Goal: Information Seeking & Learning: Learn about a topic

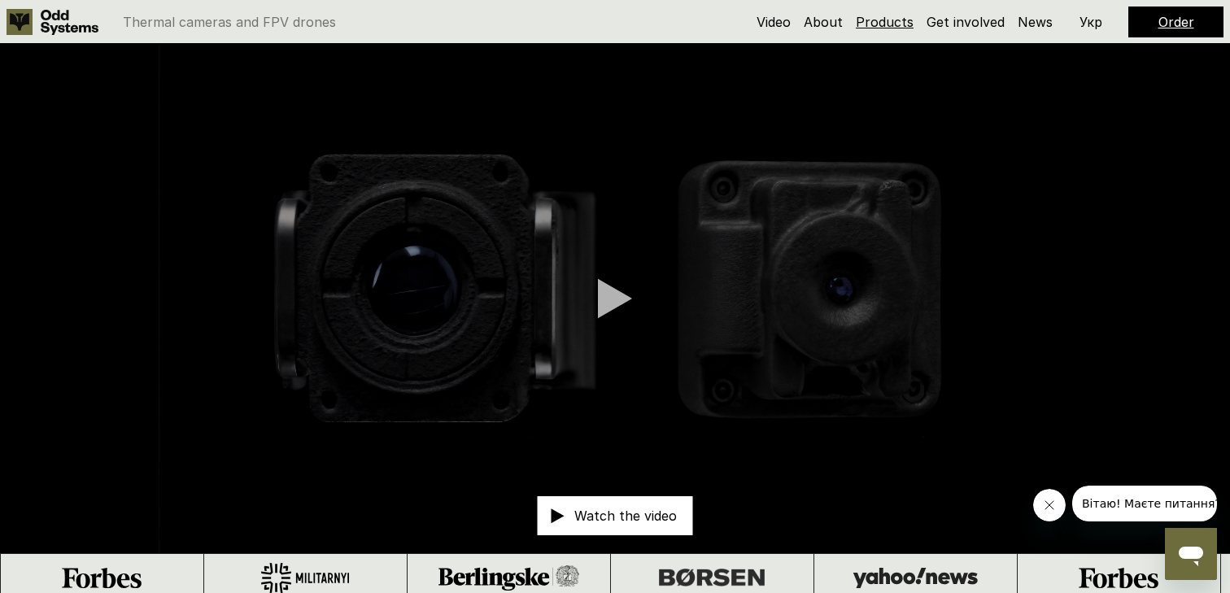
click at [879, 22] on link "Products" at bounding box center [885, 22] width 58 height 16
click at [826, 19] on link "About" at bounding box center [823, 22] width 39 height 16
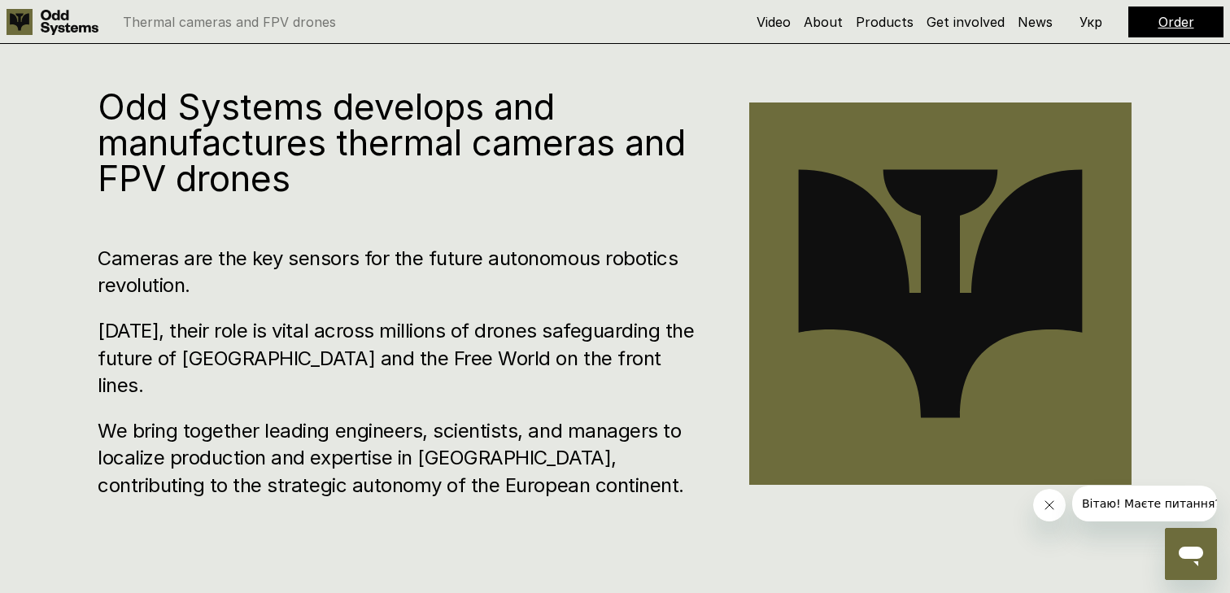
scroll to position [601, 0]
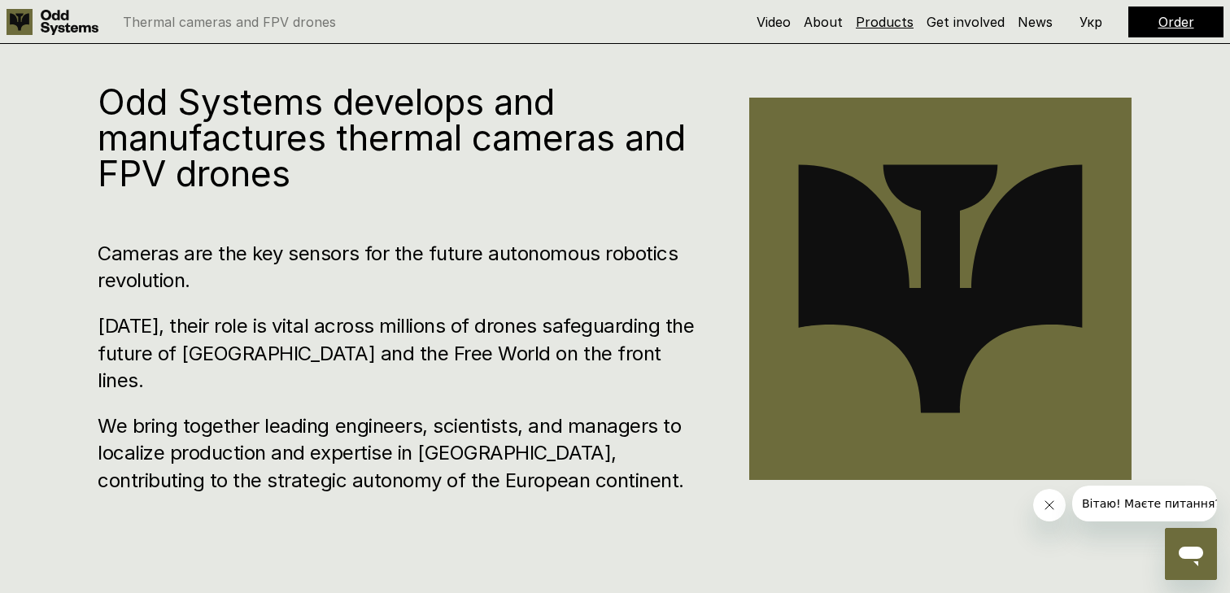
click at [884, 15] on link "Products" at bounding box center [885, 22] width 58 height 16
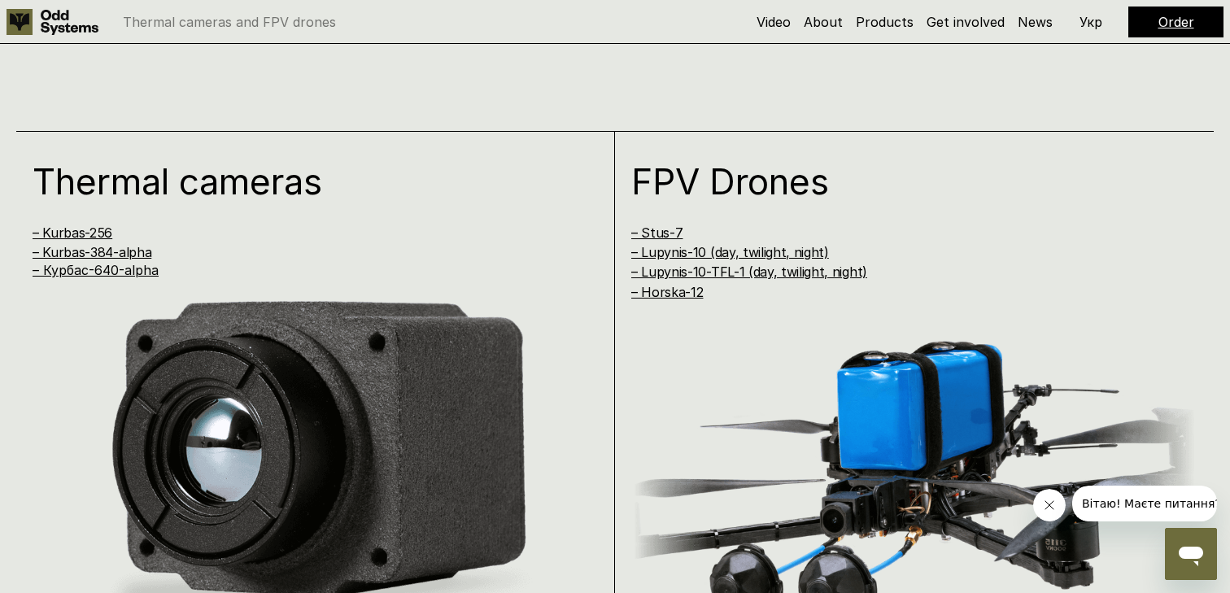
scroll to position [1090, 0]
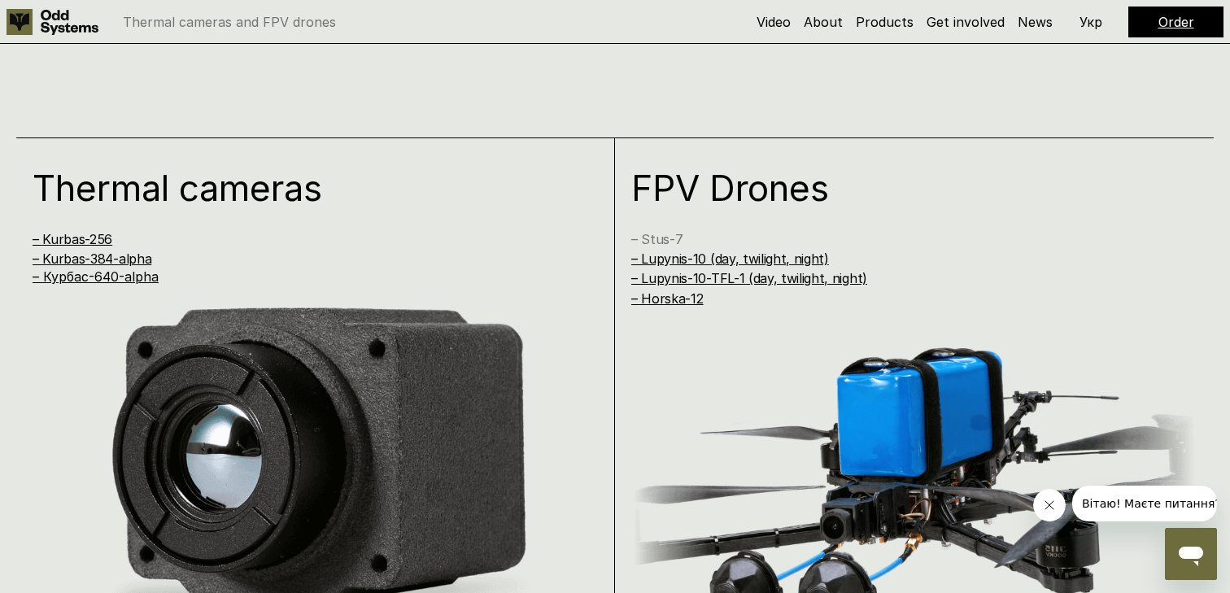
click at [666, 238] on link "– Stus-7" at bounding box center [656, 239] width 51 height 16
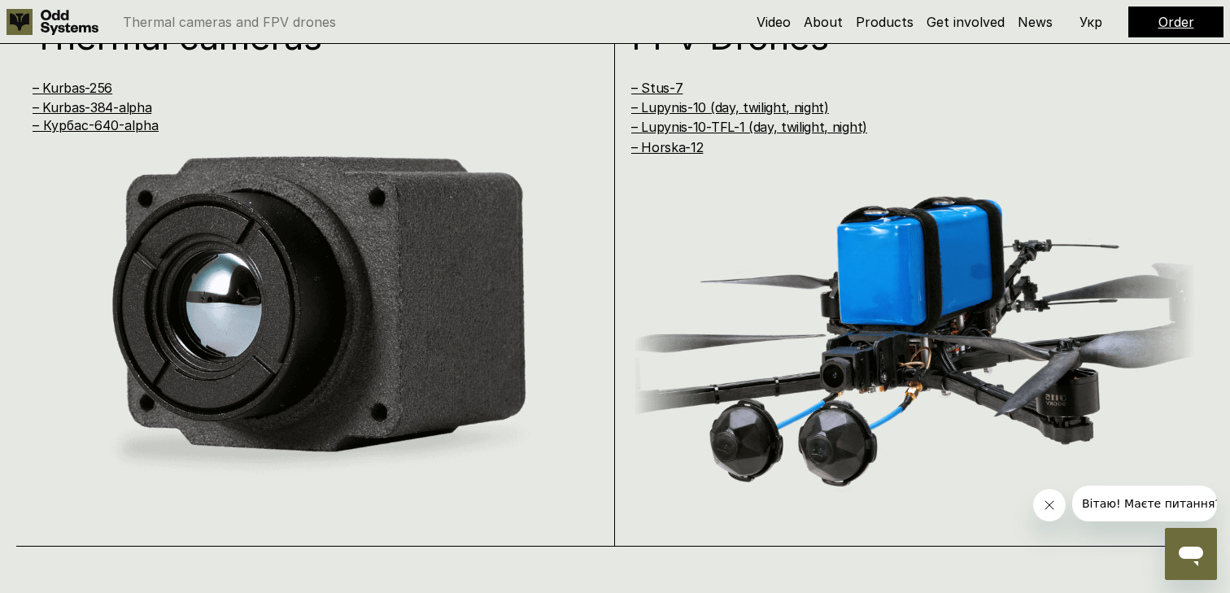
scroll to position [1240, 0]
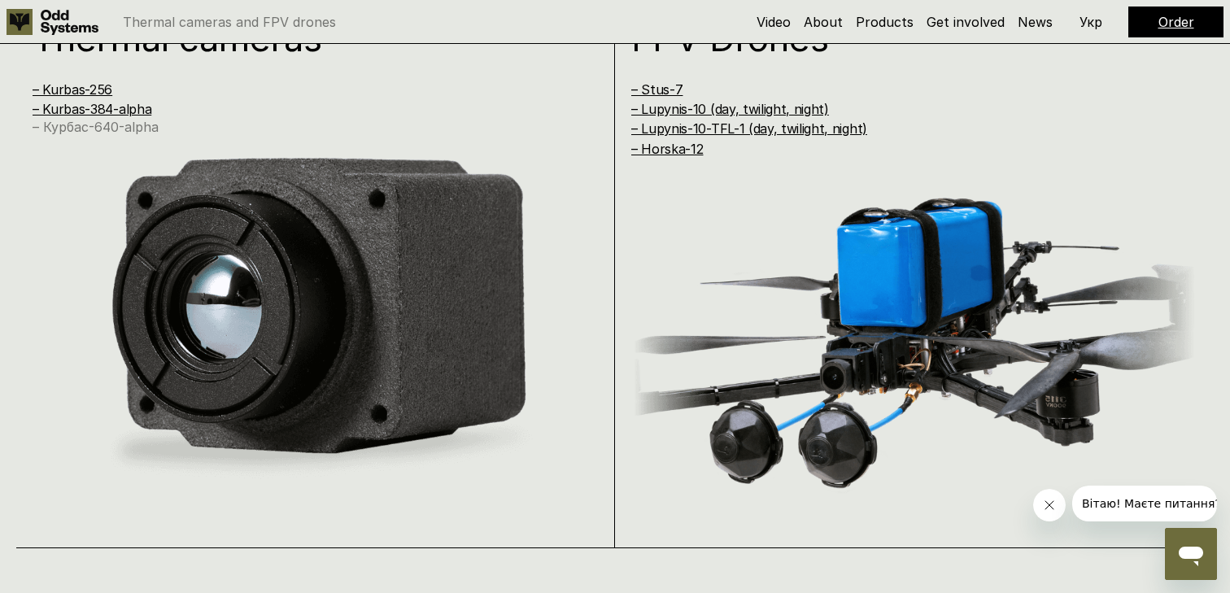
click at [147, 134] on link "– Курбас-640-alpha" at bounding box center [96, 127] width 126 height 16
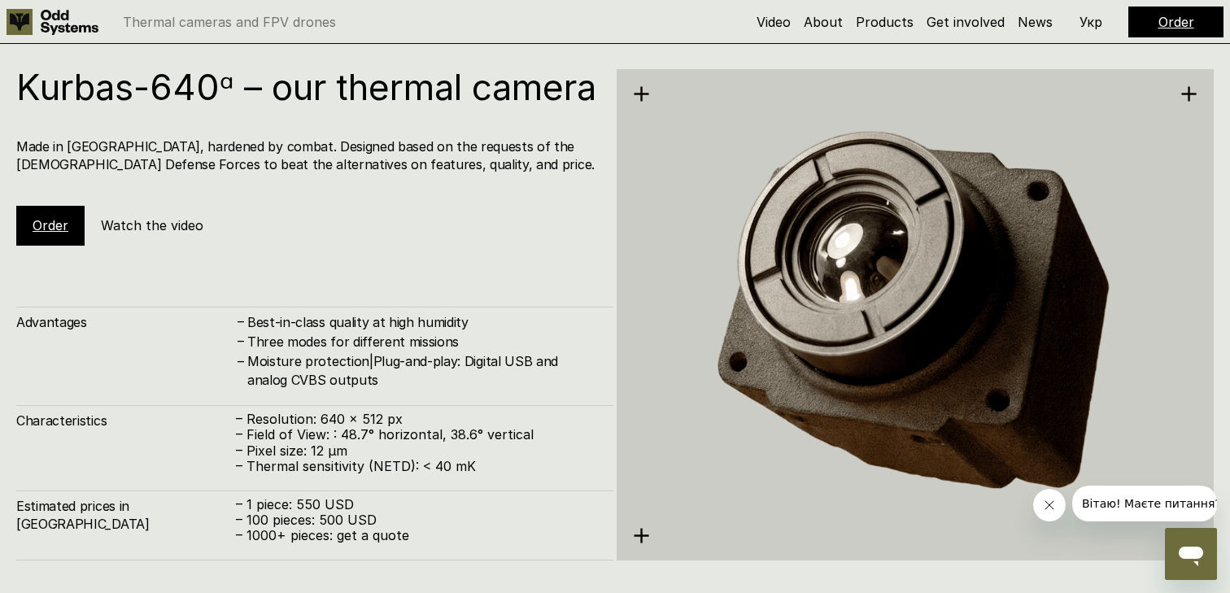
scroll to position [2965, 0]
